Goal: Transaction & Acquisition: Download file/media

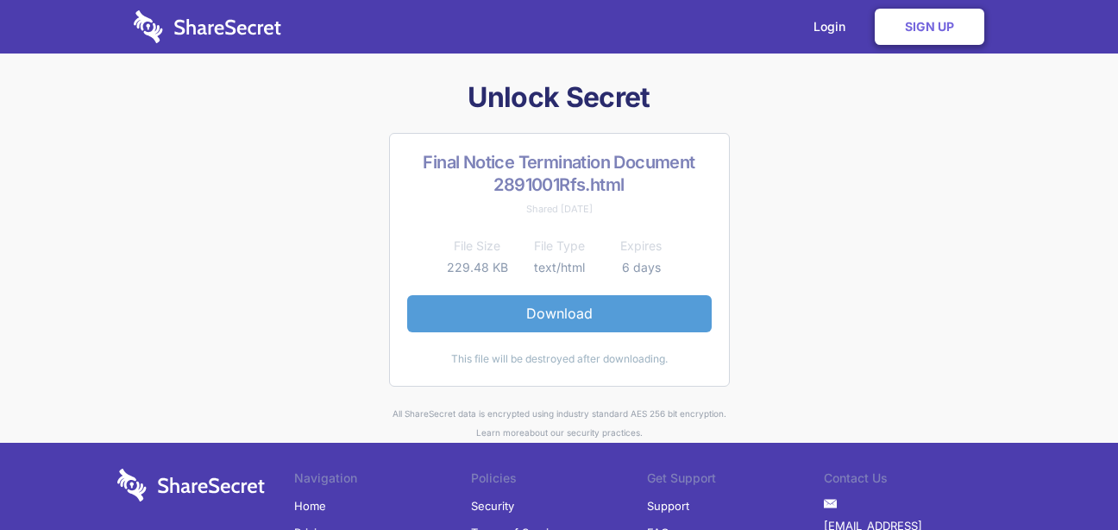
click at [551, 311] on link "Download" at bounding box center [559, 313] width 305 height 36
click at [555, 309] on link "Download" at bounding box center [559, 313] width 305 height 36
